Goal: Navigation & Orientation: Find specific page/section

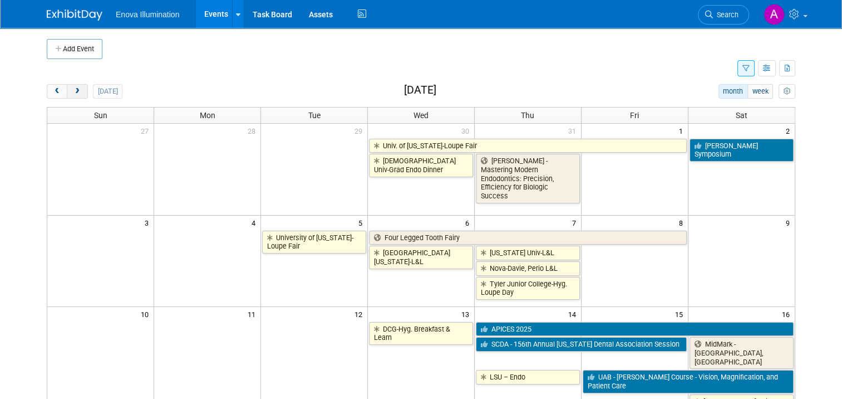
click at [73, 90] on span "next" at bounding box center [77, 91] width 8 height 7
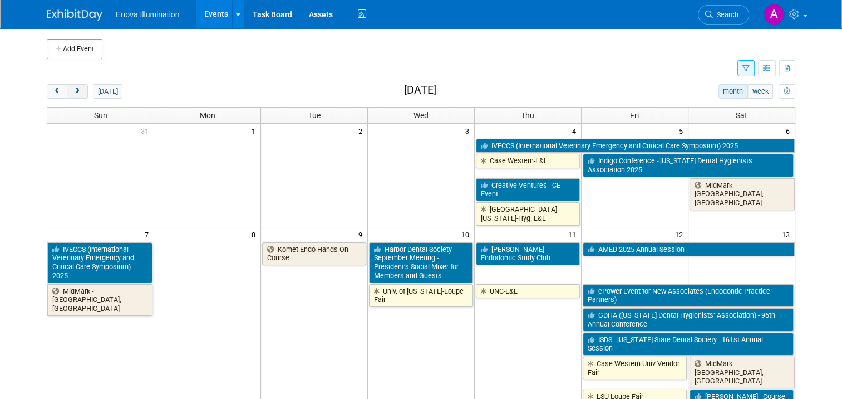
click at [73, 90] on span "next" at bounding box center [77, 91] width 8 height 7
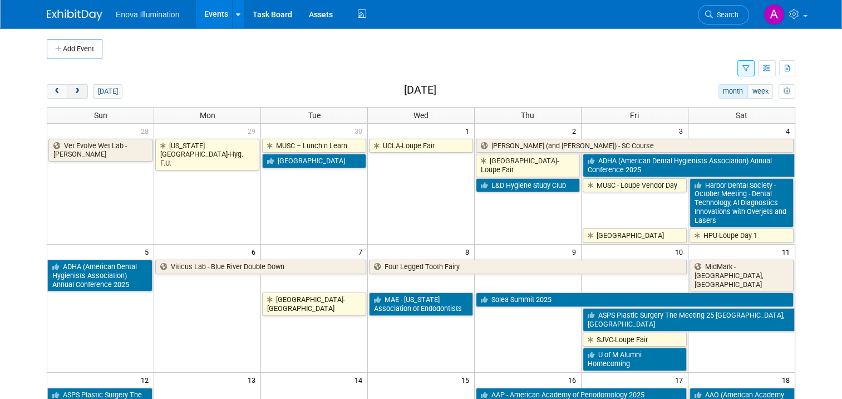
click at [73, 90] on span "next" at bounding box center [77, 91] width 8 height 7
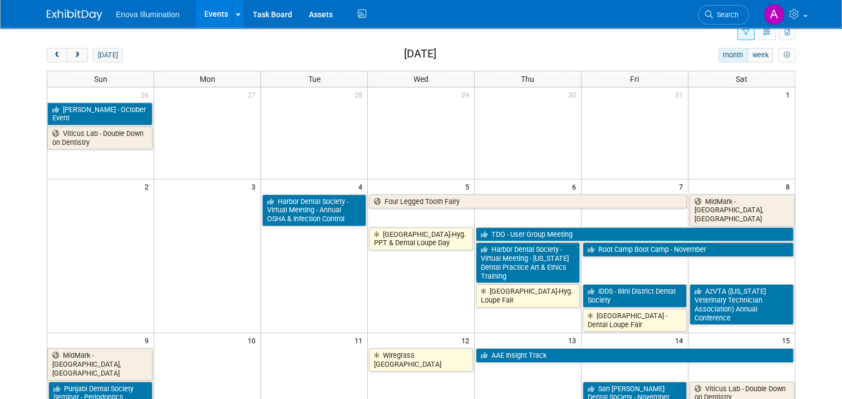
scroll to position [56, 0]
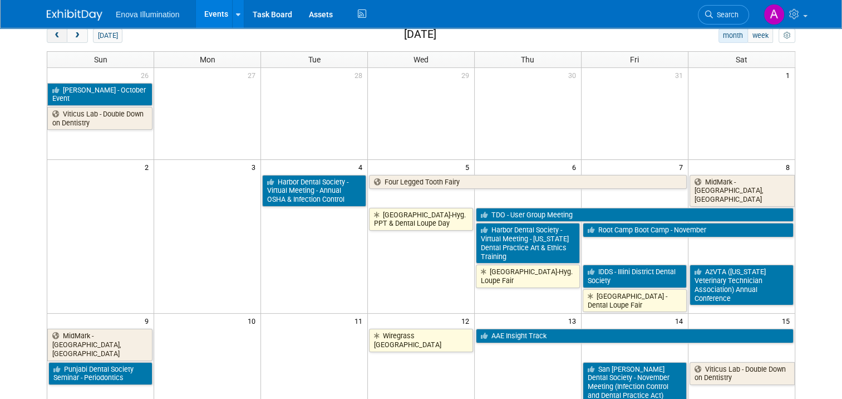
click at [53, 37] on span "prev" at bounding box center [57, 35] width 8 height 7
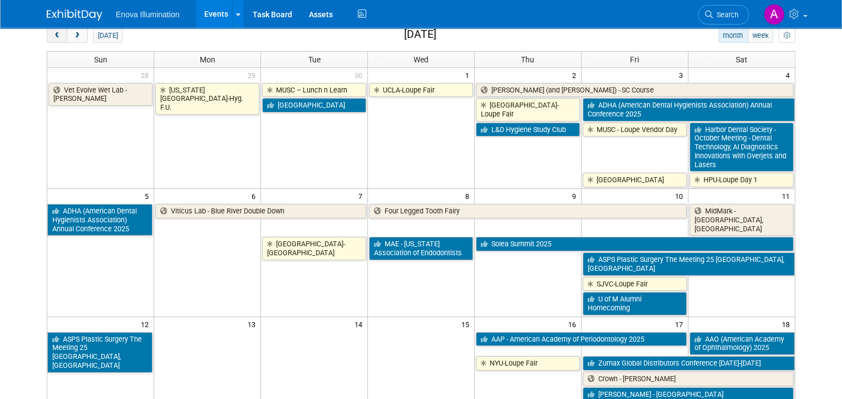
click at [53, 36] on span "prev" at bounding box center [57, 35] width 8 height 7
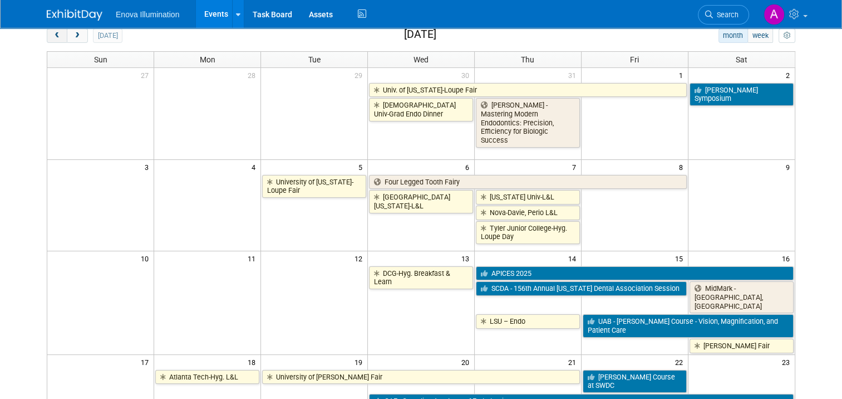
click at [53, 36] on span "prev" at bounding box center [57, 35] width 8 height 7
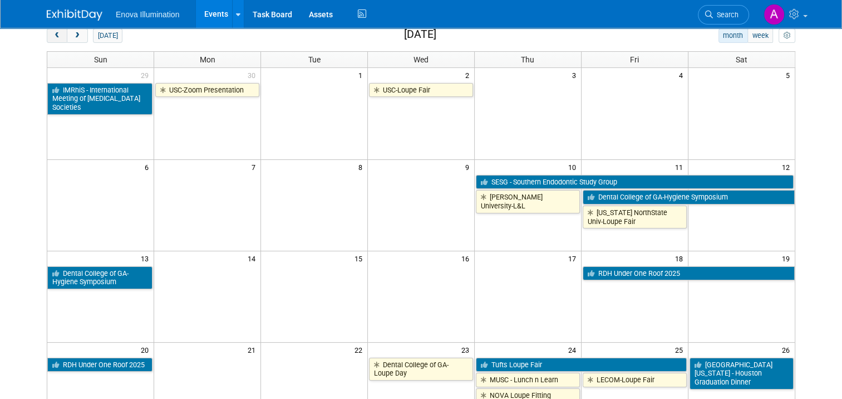
click at [53, 36] on span "prev" at bounding box center [57, 35] width 8 height 7
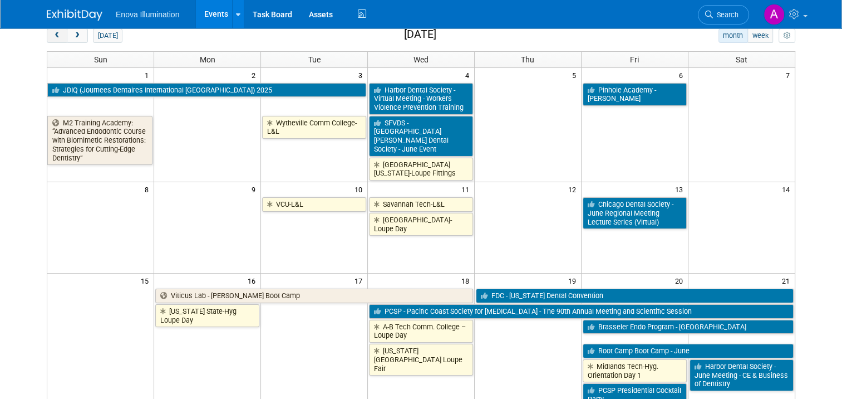
click at [53, 36] on span "prev" at bounding box center [57, 35] width 8 height 7
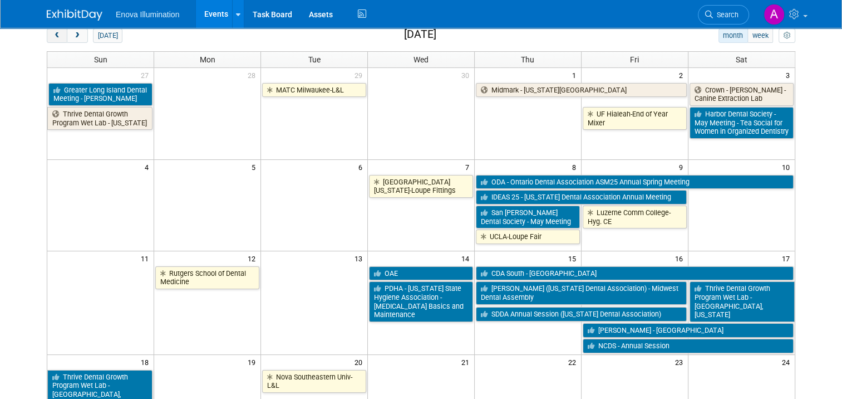
click at [53, 36] on span "prev" at bounding box center [57, 35] width 8 height 7
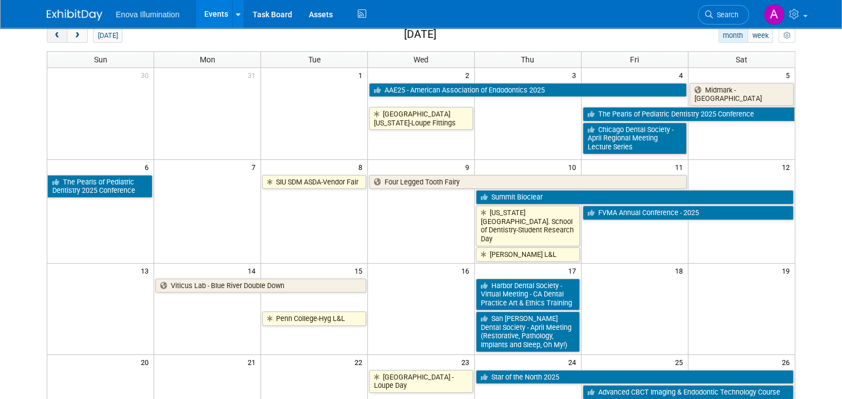
click at [53, 36] on span "prev" at bounding box center [57, 35] width 8 height 7
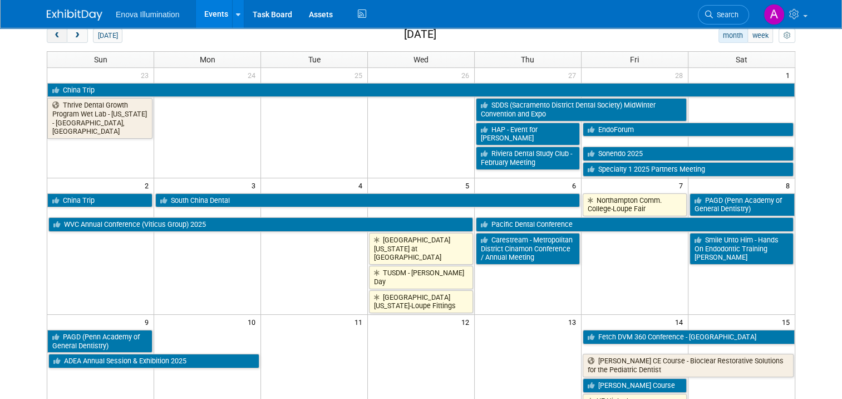
click at [53, 36] on span "prev" at bounding box center [57, 35] width 8 height 7
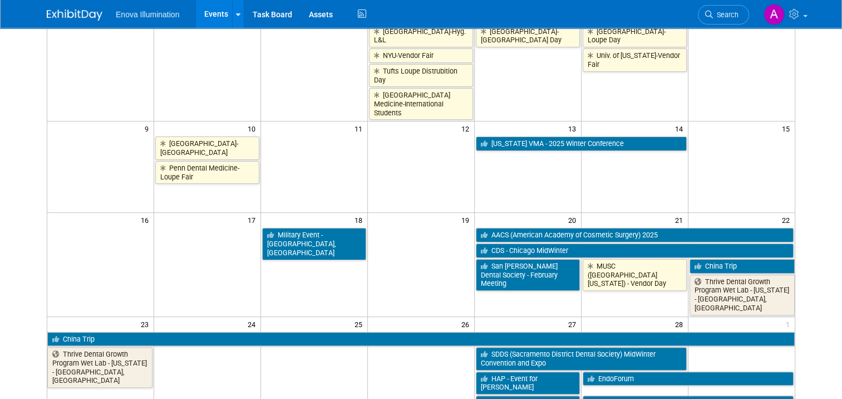
scroll to position [278, 0]
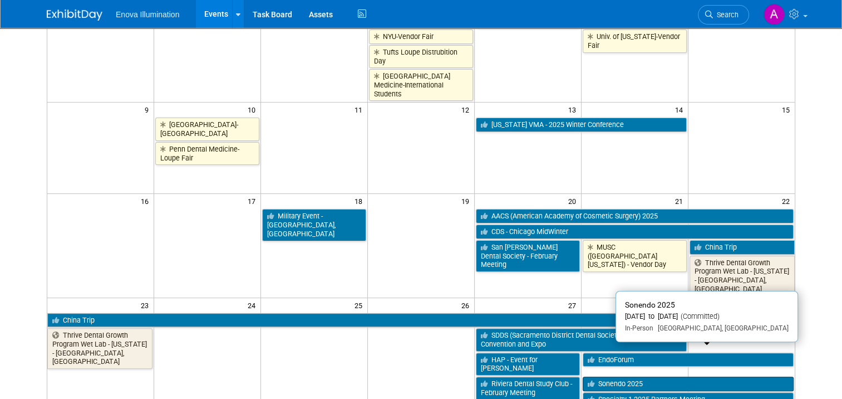
click at [664, 376] on link "Sonendo 2025" at bounding box center [688, 383] width 211 height 14
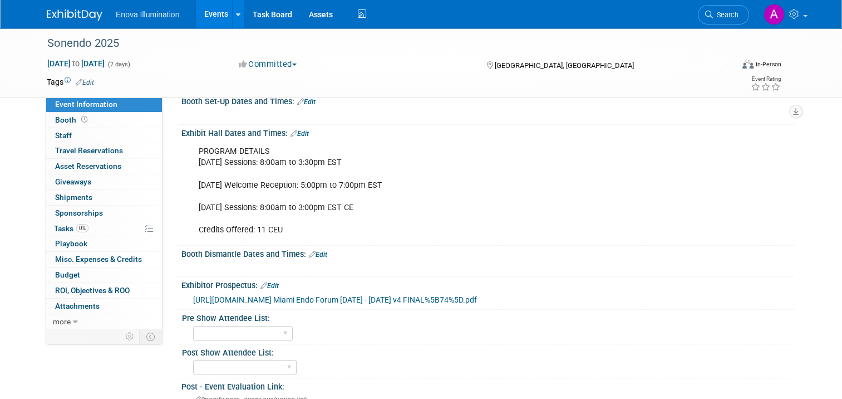
scroll to position [223, 0]
